Goal: Task Accomplishment & Management: Use online tool/utility

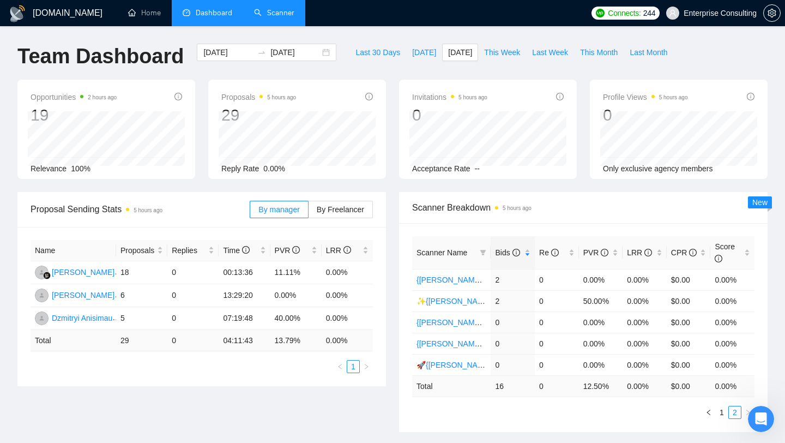
click at [291, 17] on link "Scanner" at bounding box center [274, 12] width 40 height 9
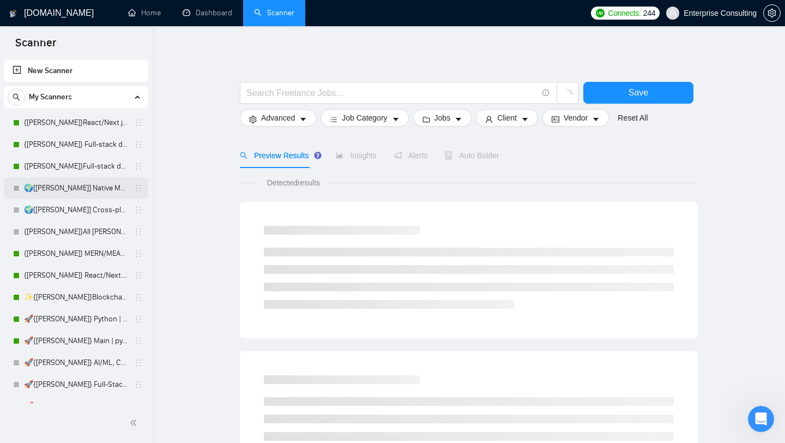
click at [58, 191] on link "🌍[[PERSON_NAME]] Native Mobile WW" at bounding box center [76, 188] width 104 height 22
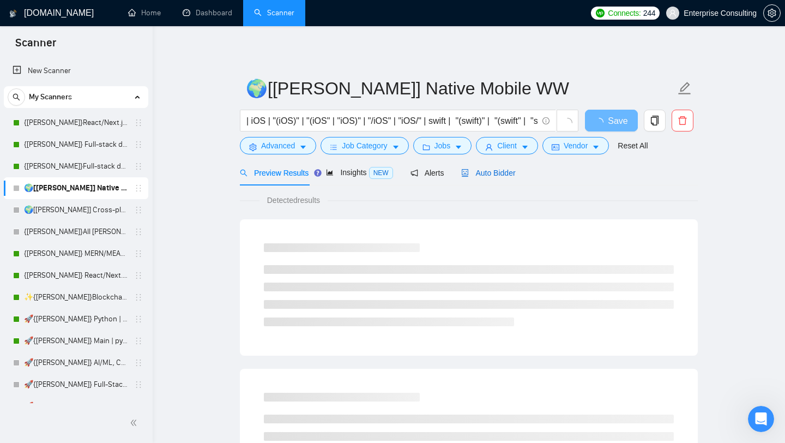
click at [488, 173] on span "Auto Bidder" at bounding box center [488, 172] width 54 height 9
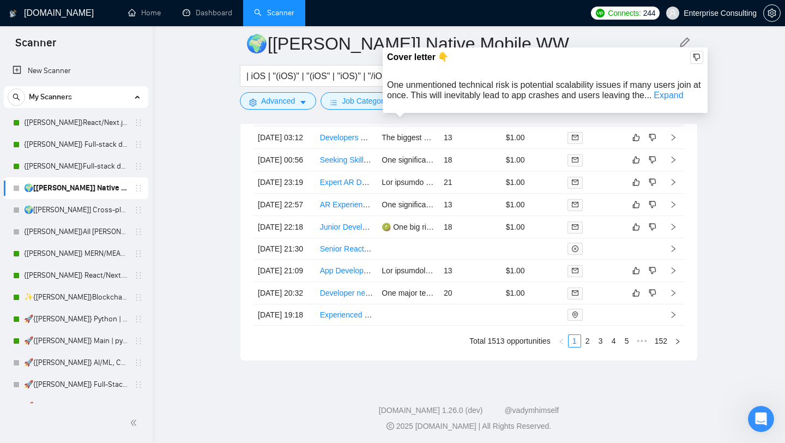
scroll to position [2990, 0]
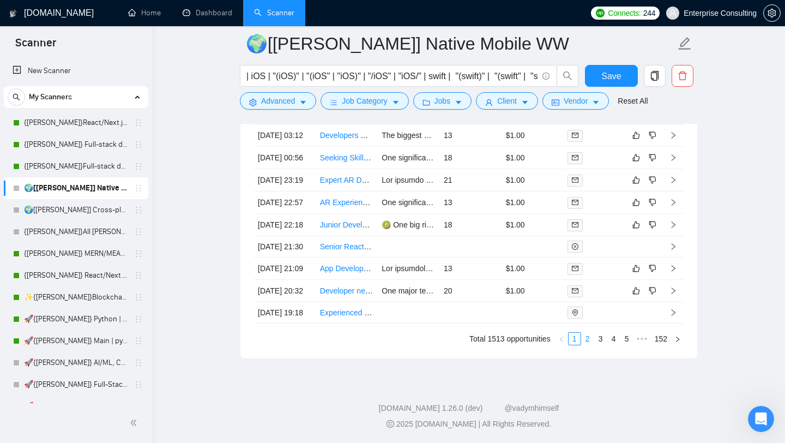
click at [587, 340] on link "2" at bounding box center [588, 339] width 12 height 12
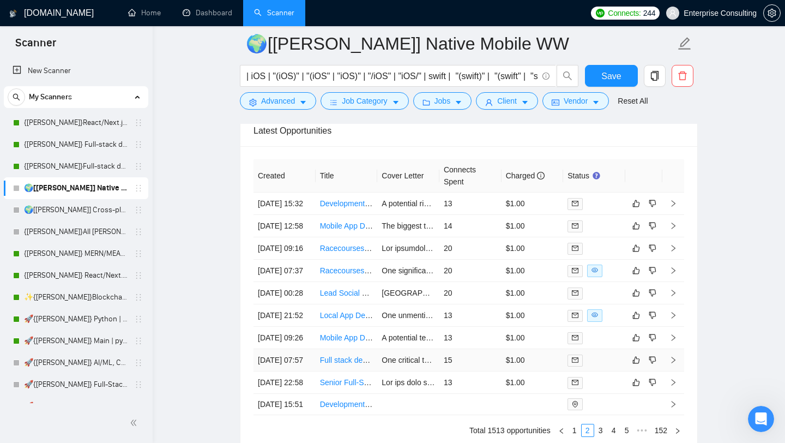
scroll to position [2779, 0]
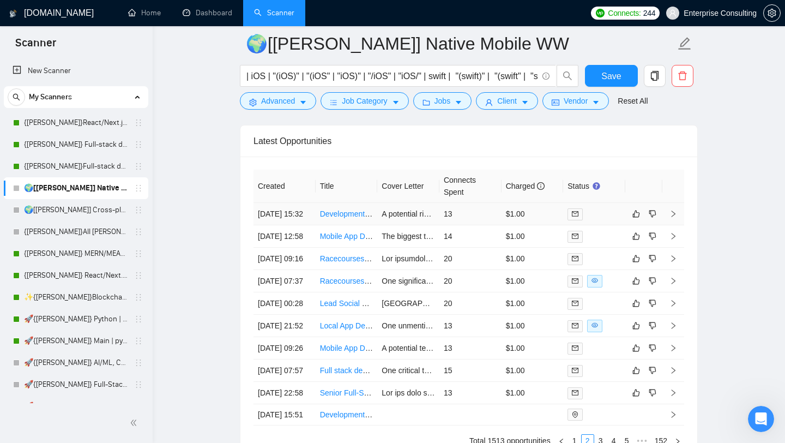
click at [676, 218] on icon "right" at bounding box center [674, 214] width 8 height 8
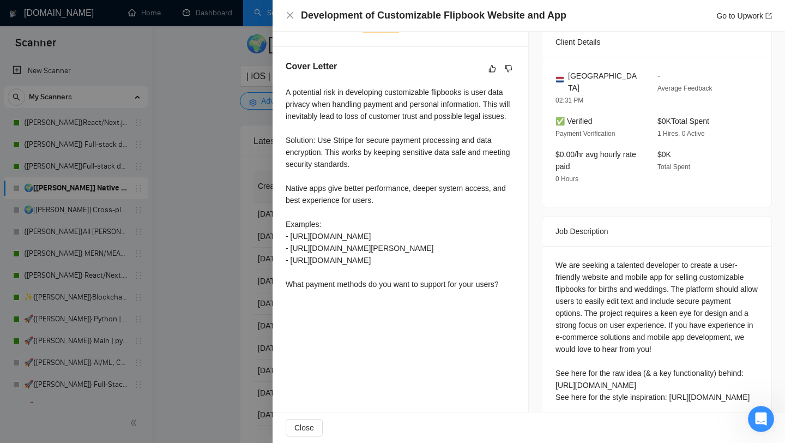
scroll to position [261, 0]
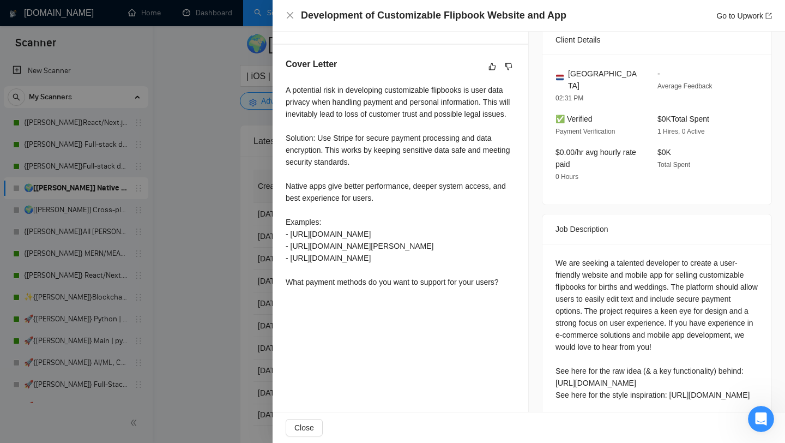
click at [257, 279] on div at bounding box center [392, 221] width 785 height 443
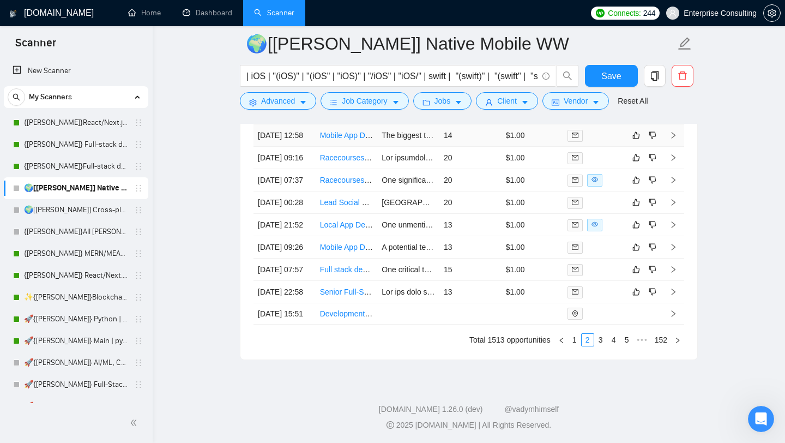
scroll to position [2885, 0]
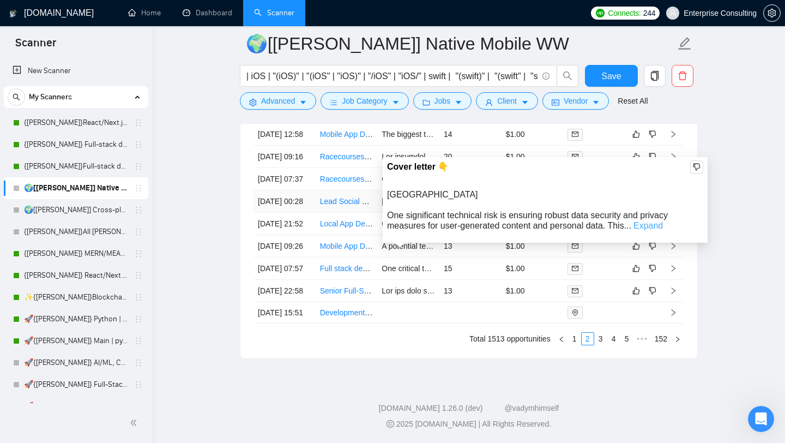
click at [647, 222] on link "Expand" at bounding box center [648, 225] width 29 height 9
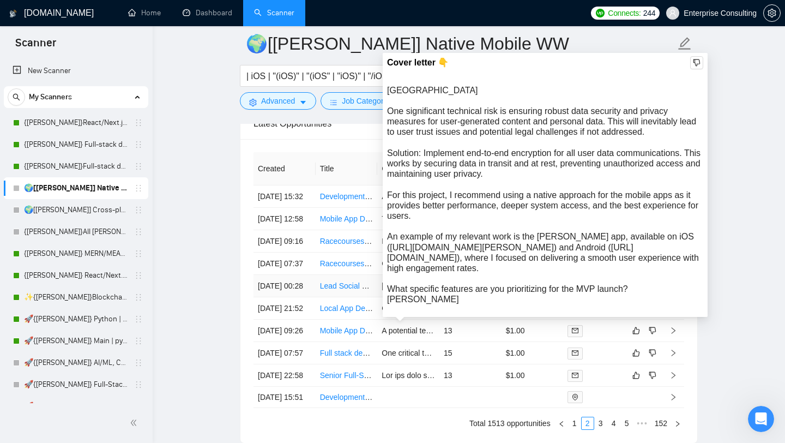
scroll to position [2789, 0]
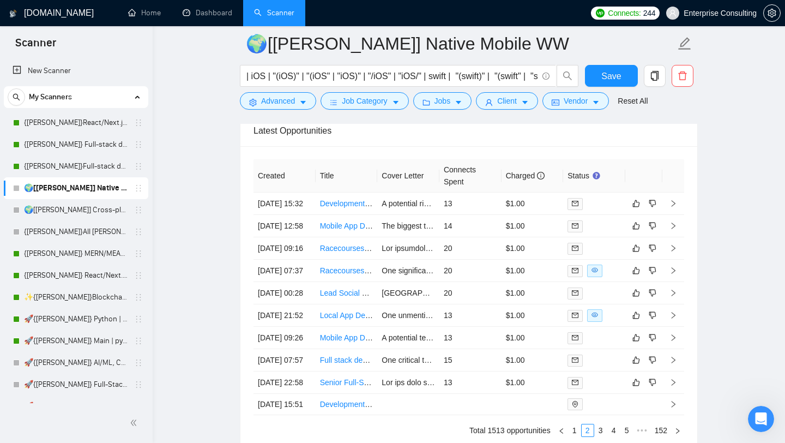
click at [678, 304] on td at bounding box center [674, 293] width 22 height 22
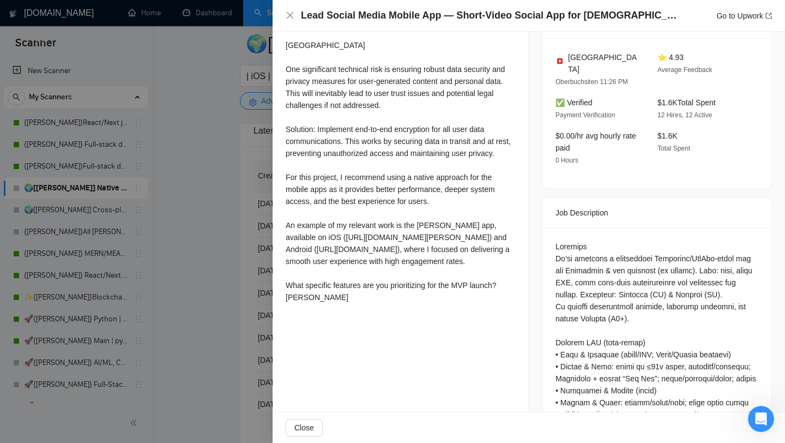
scroll to position [305, 0]
click at [219, 252] on div at bounding box center [392, 221] width 785 height 443
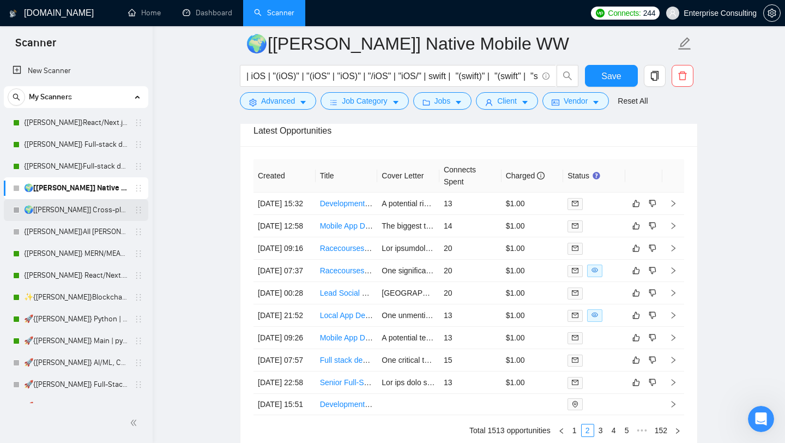
click at [68, 216] on link "🌍[[PERSON_NAME]] Cross-platform Mobile WW" at bounding box center [76, 210] width 104 height 22
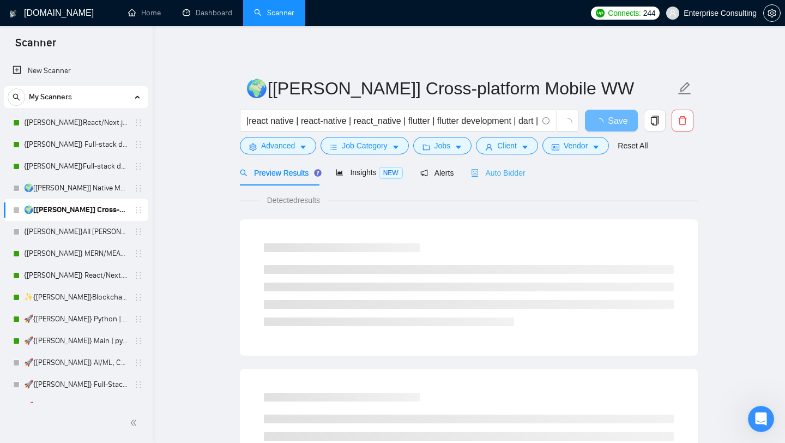
click at [508, 179] on div "Auto Bidder" at bounding box center [498, 173] width 54 height 26
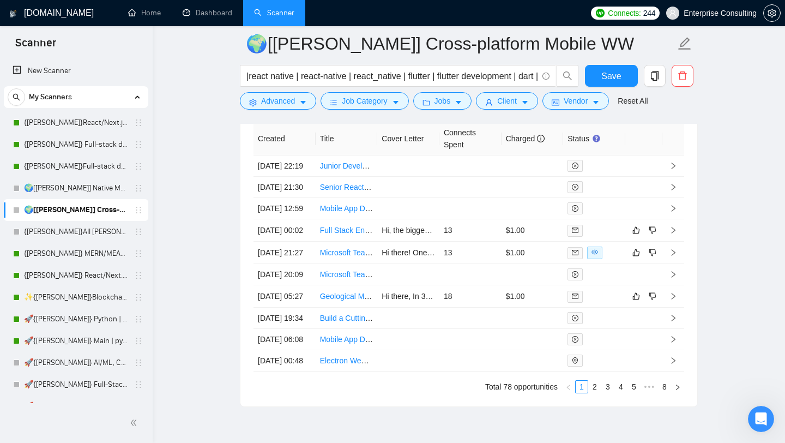
scroll to position [2785, 0]
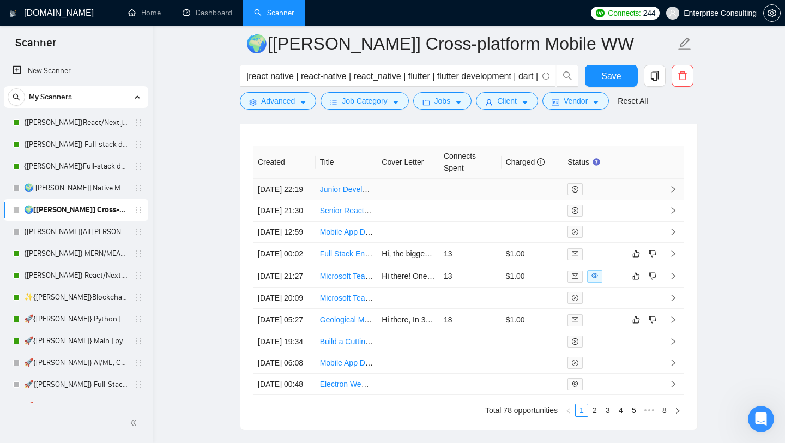
click at [672, 191] on icon "right" at bounding box center [674, 189] width 8 height 8
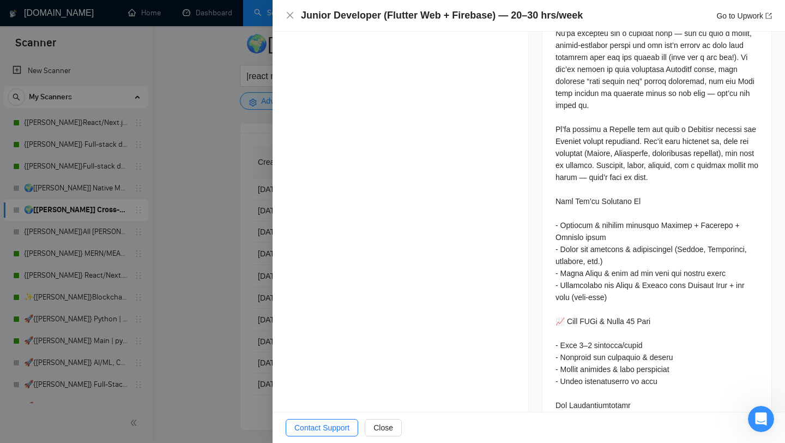
scroll to position [694, 0]
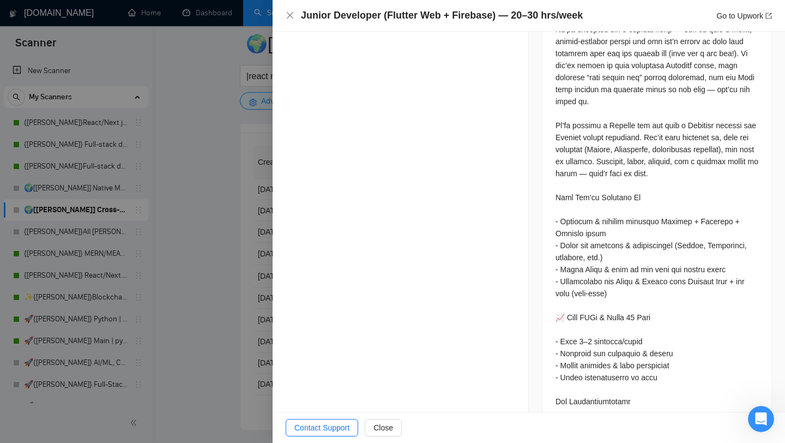
click at [237, 202] on div at bounding box center [392, 221] width 785 height 443
